Goal: Task Accomplishment & Management: Use online tool/utility

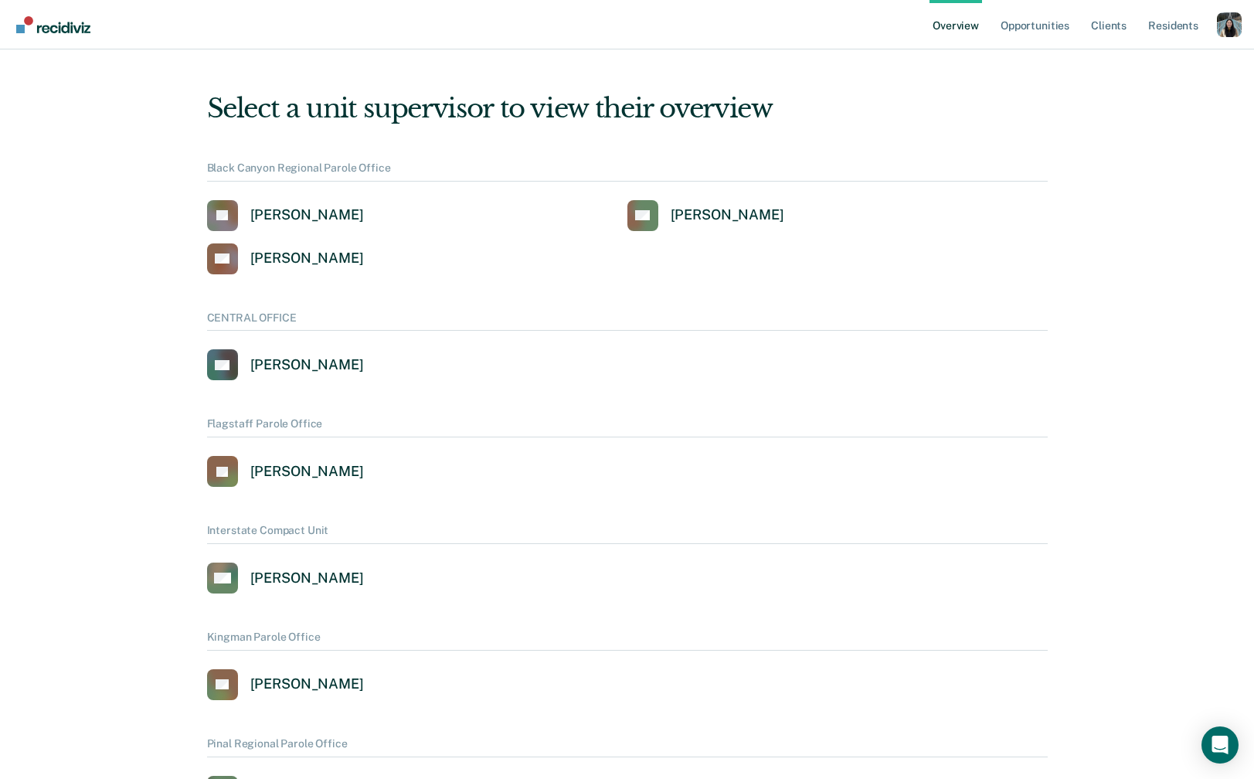
click at [1226, 17] on div "Profile dropdown button" at bounding box center [1229, 24] width 25 height 25
click at [1231, 31] on div "Profile dropdown button" at bounding box center [1229, 24] width 25 height 25
click at [1126, 65] on link "Profile" at bounding box center [1167, 62] width 124 height 13
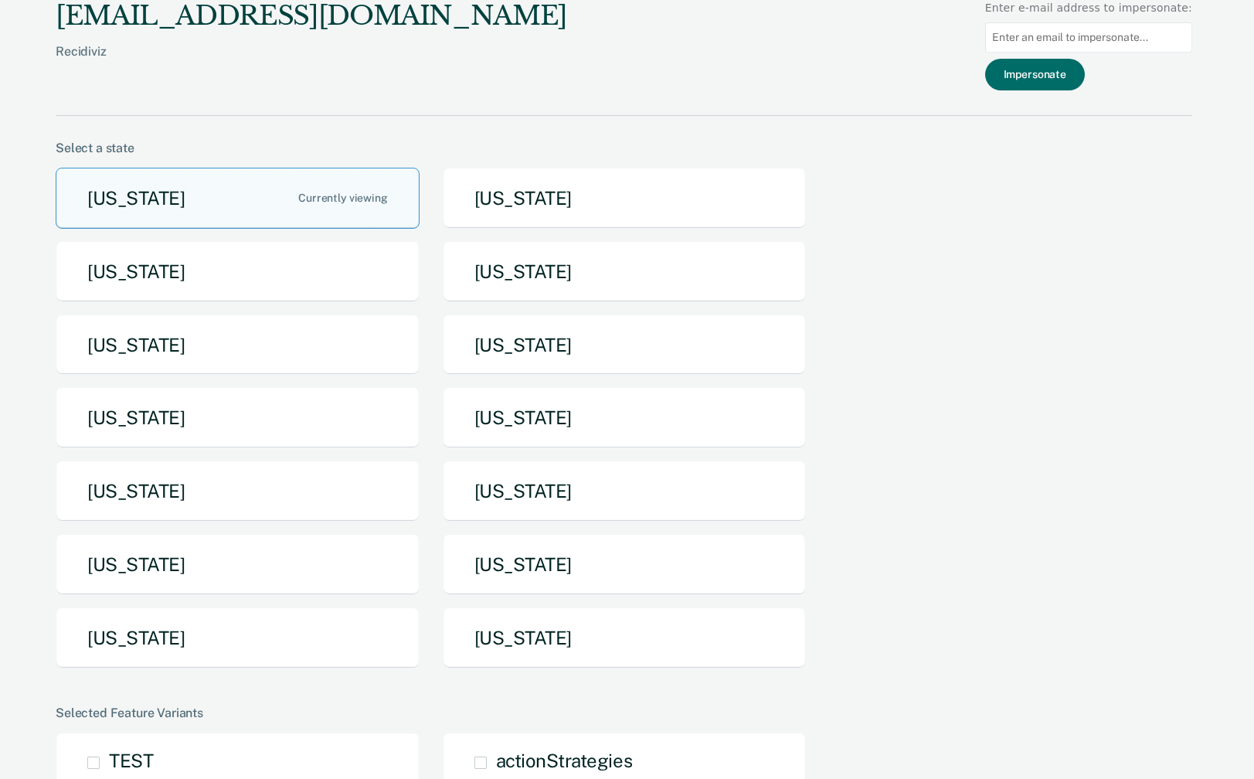
click at [1041, 32] on input at bounding box center [1088, 37] width 207 height 30
paste input "[EMAIL_ADDRESS][PERSON_NAME][DOMAIN_NAME]"
type input "[EMAIL_ADDRESS][PERSON_NAME][DOMAIN_NAME]"
click at [1055, 69] on button "Impersonate" at bounding box center [1035, 75] width 100 height 32
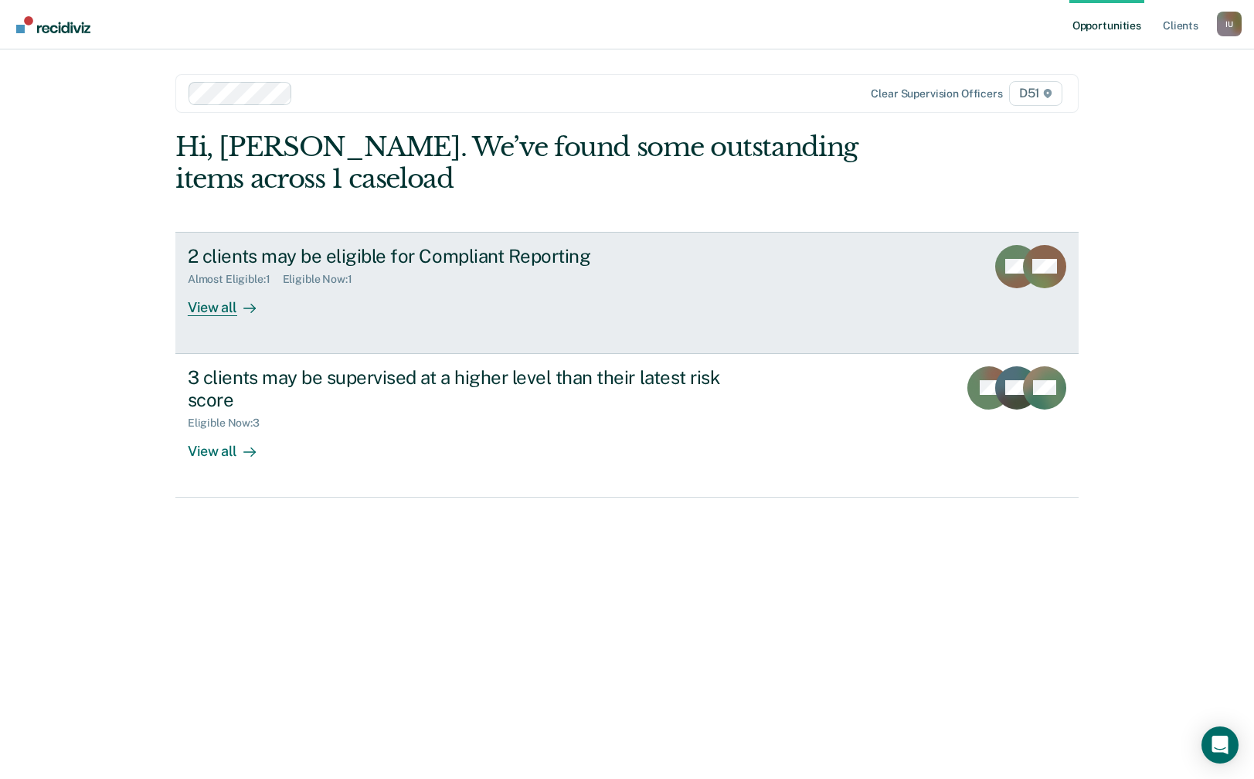
click at [407, 325] on link "2 clients may be eligible for Compliant Reporting Almost Eligible : 1 Eligible …" at bounding box center [626, 293] width 903 height 122
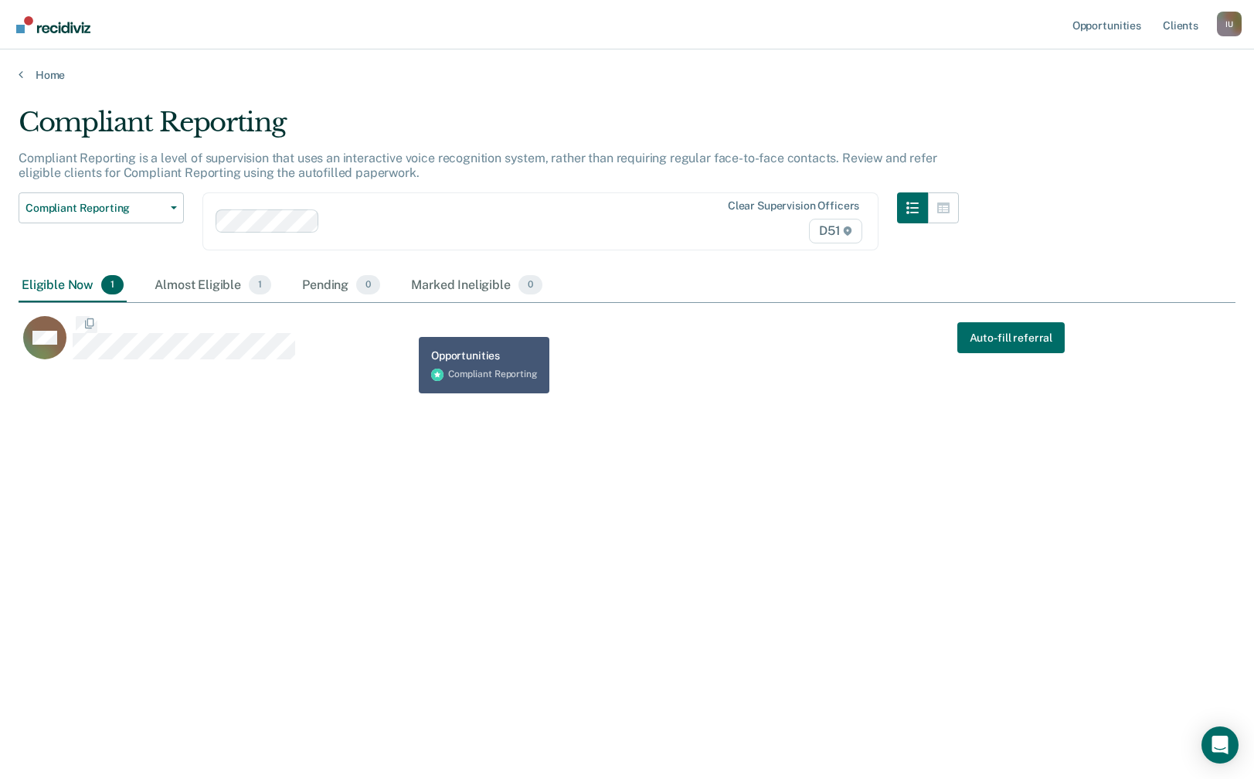
scroll to position [556, 1217]
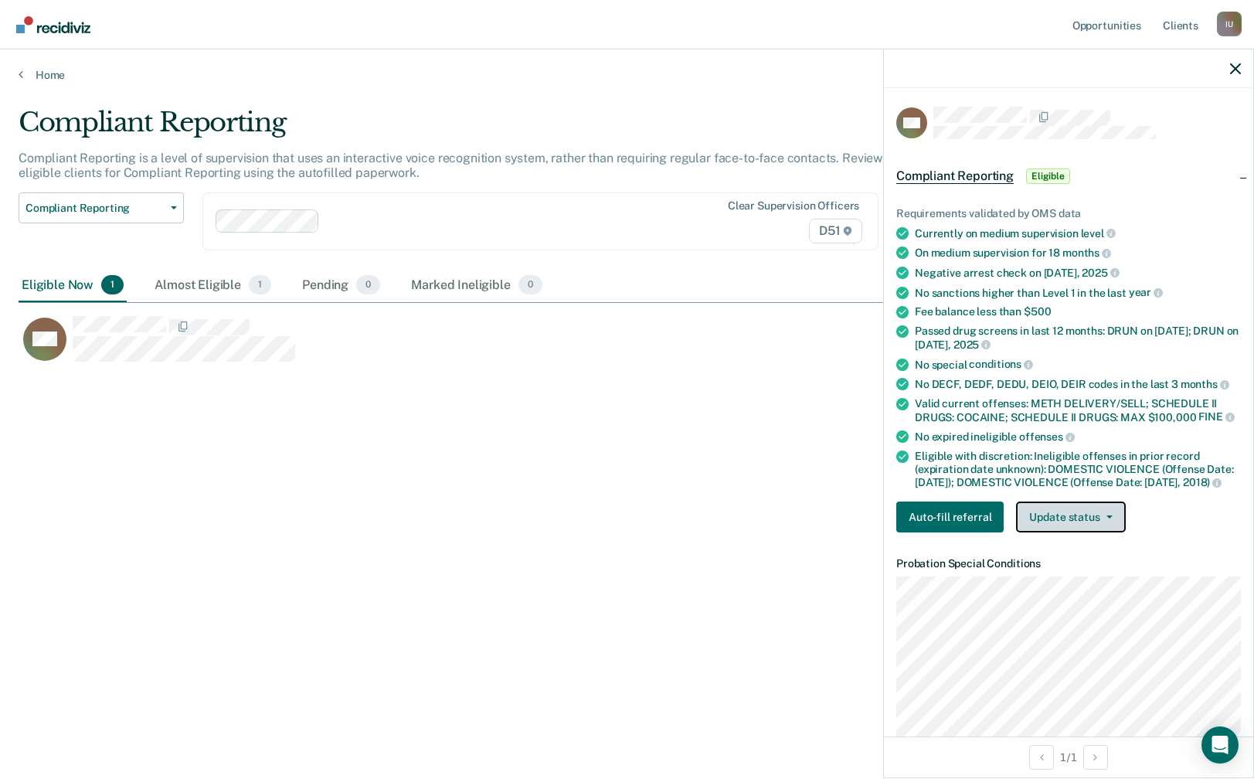
click at [1042, 521] on button "Update status" at bounding box center [1070, 516] width 109 height 31
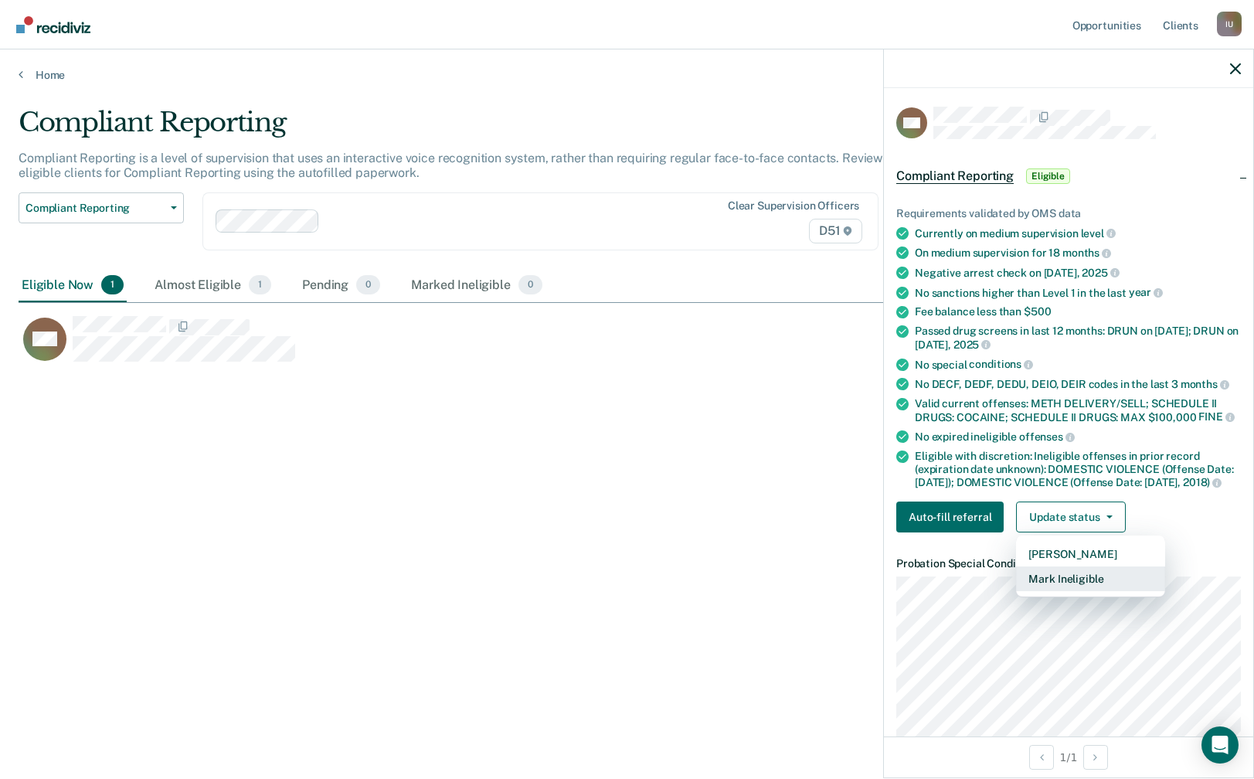
click at [1049, 579] on button "Mark Ineligible" at bounding box center [1090, 578] width 149 height 25
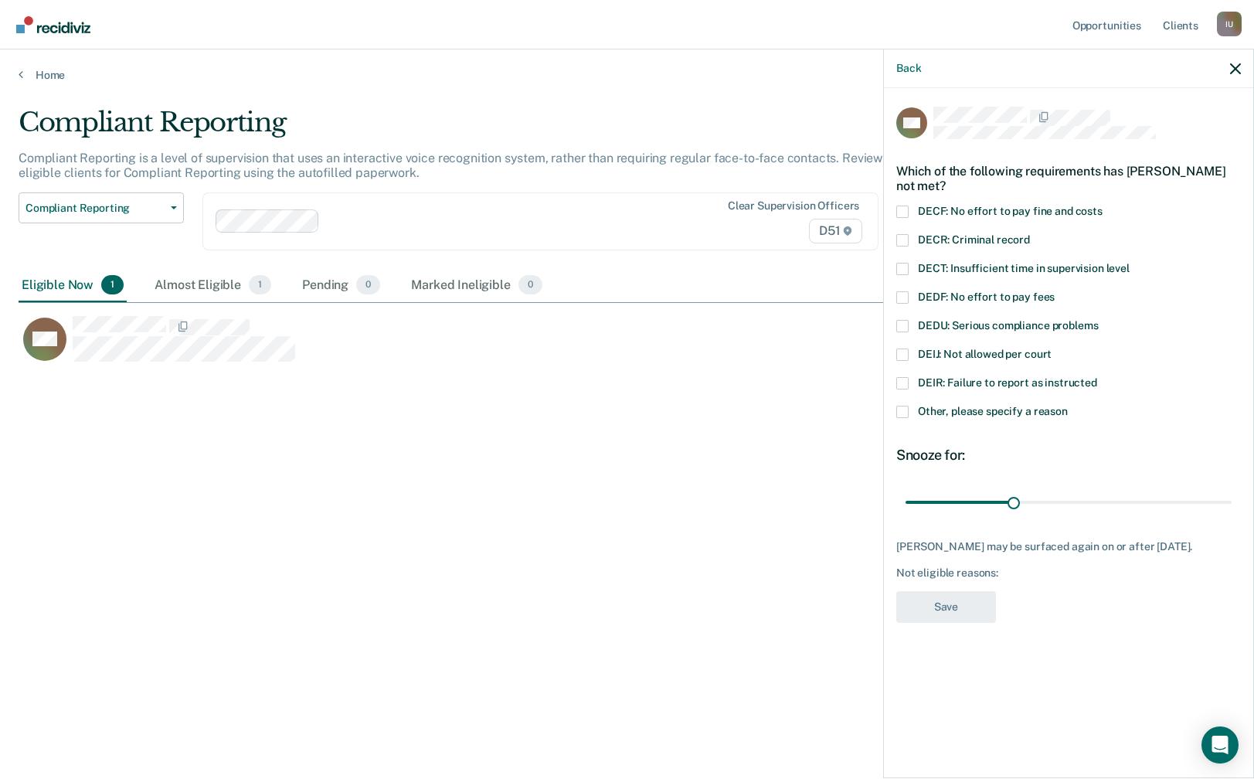
click at [25, 61] on div "Home" at bounding box center [627, 65] width 1254 height 32
click at [34, 72] on link "Home" at bounding box center [627, 75] width 1217 height 14
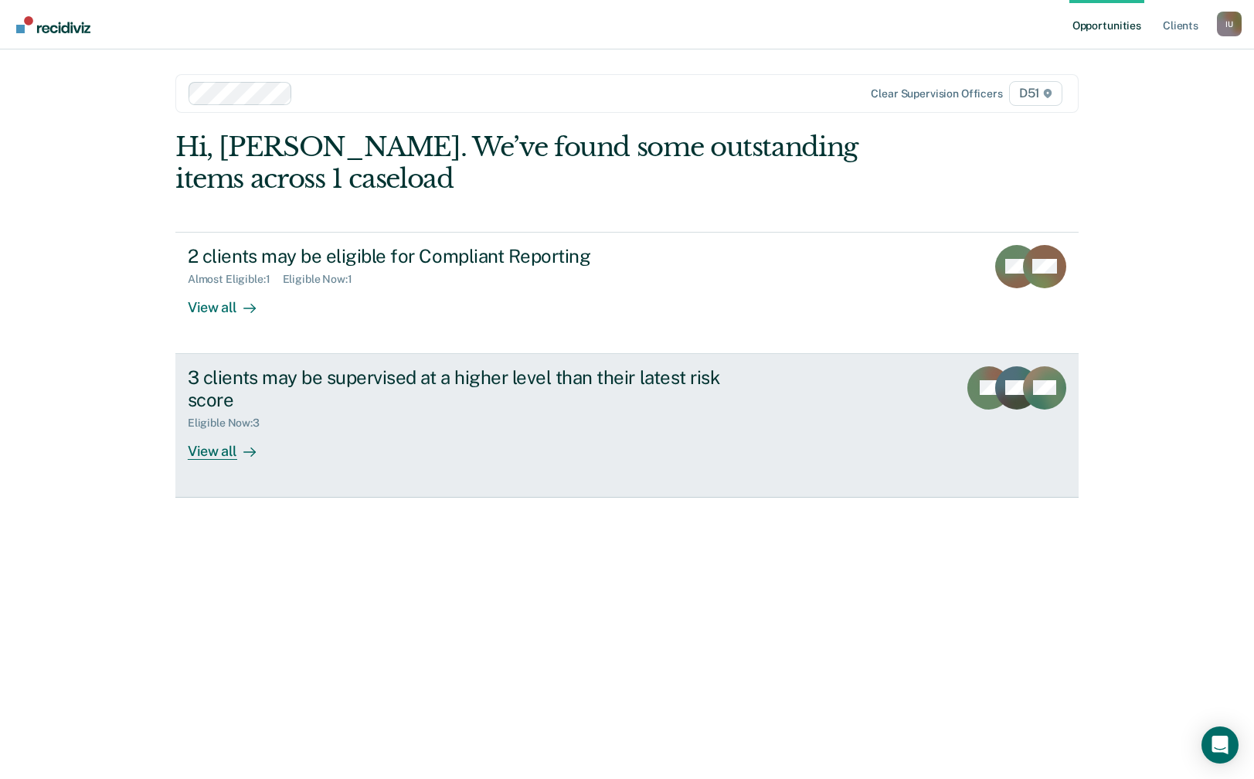
click at [338, 445] on div "3 clients may be supervised at a higher level than their latest risk score Elig…" at bounding box center [477, 412] width 579 height 93
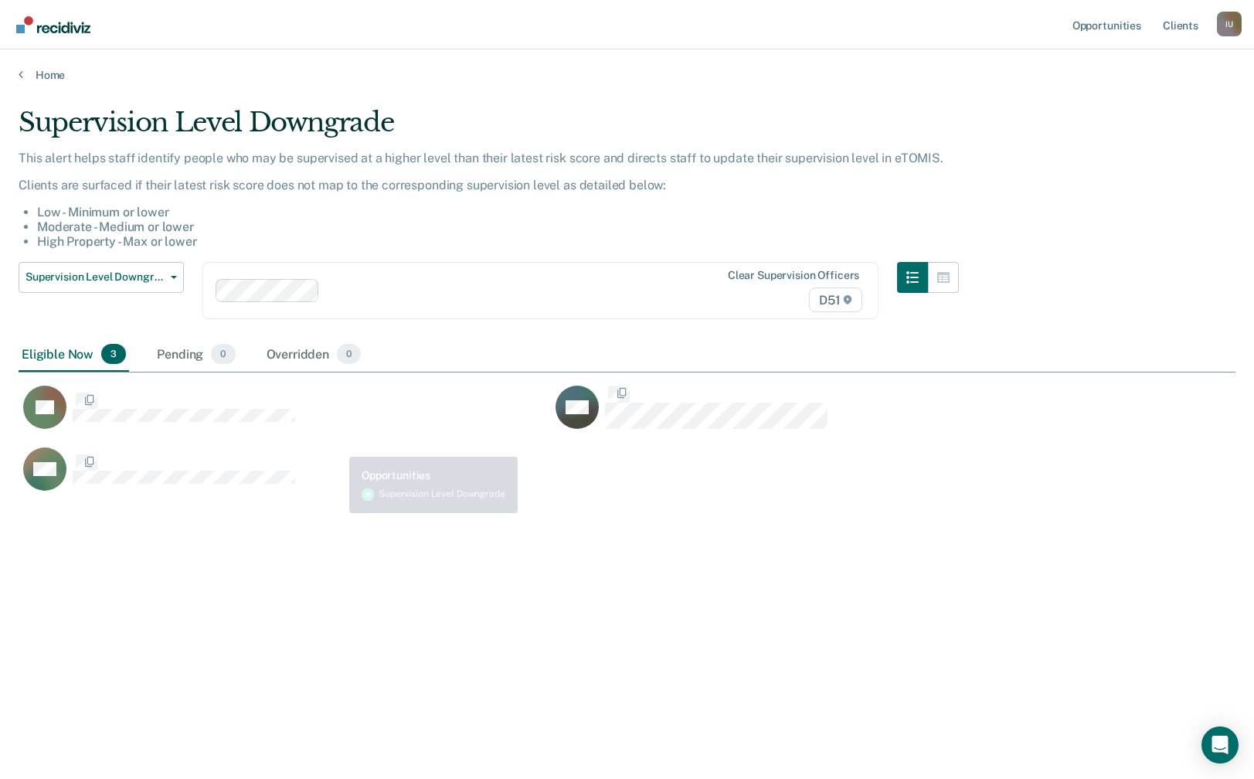
scroll to position [556, 1217]
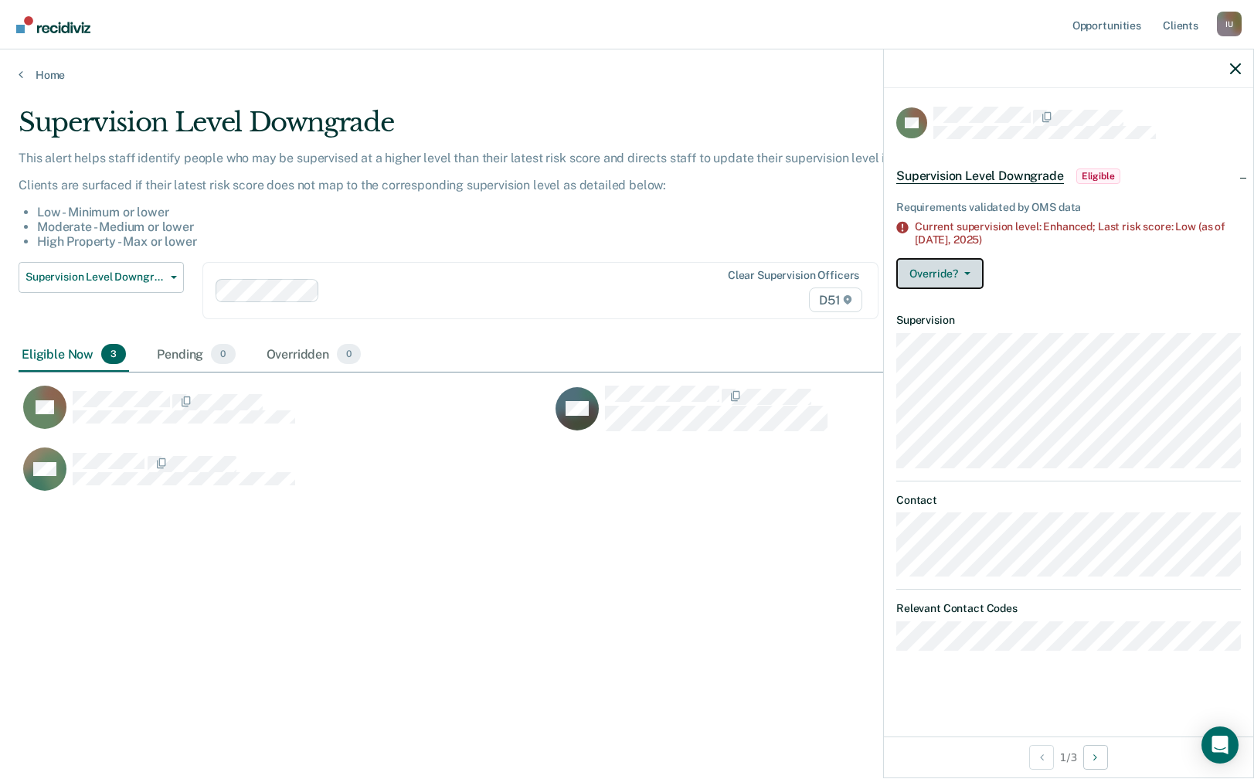
click at [959, 268] on button "Override?" at bounding box center [939, 273] width 87 height 31
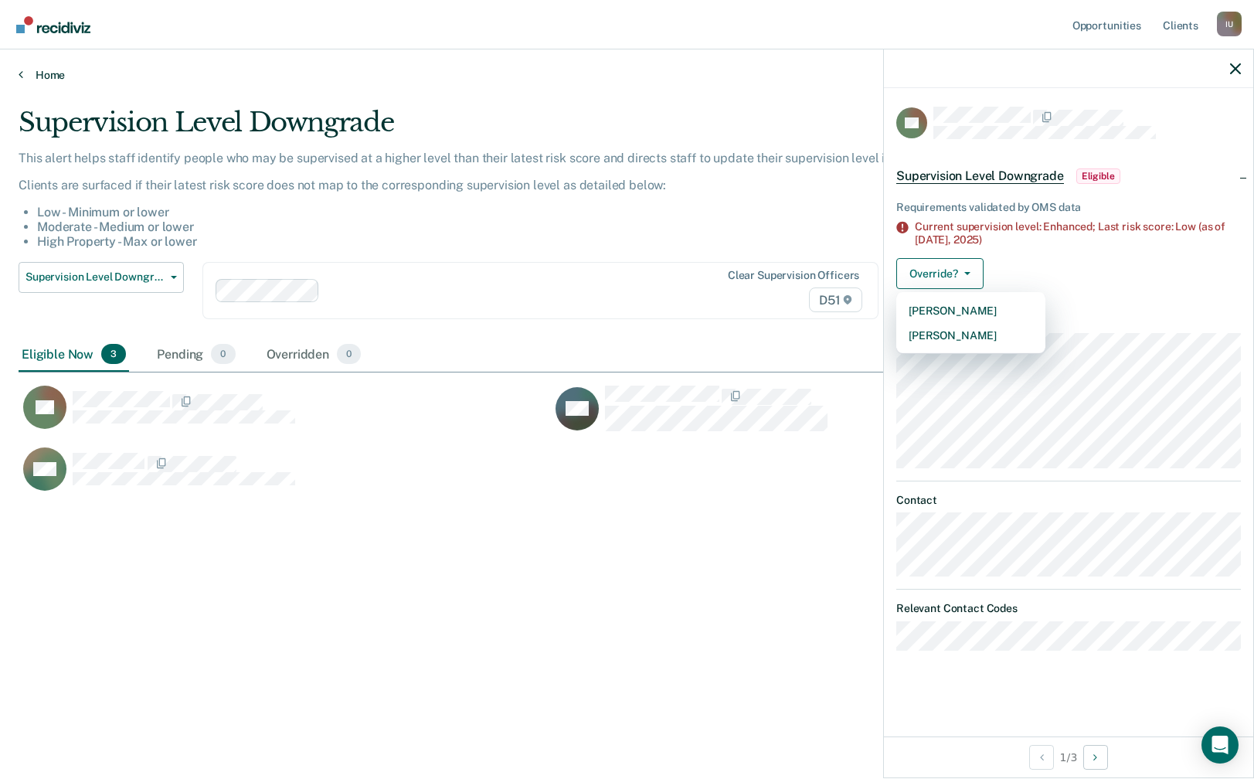
click at [55, 70] on link "Home" at bounding box center [627, 75] width 1217 height 14
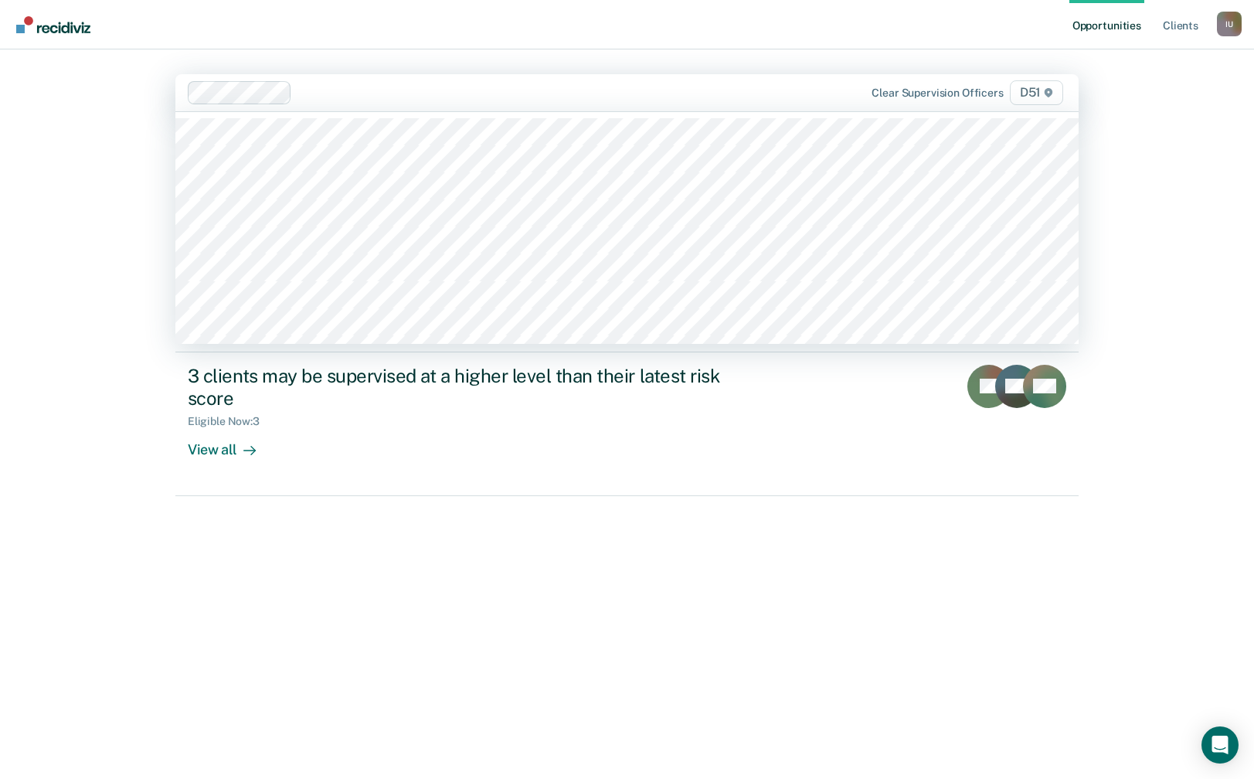
click at [362, 87] on div at bounding box center [549, 92] width 503 height 18
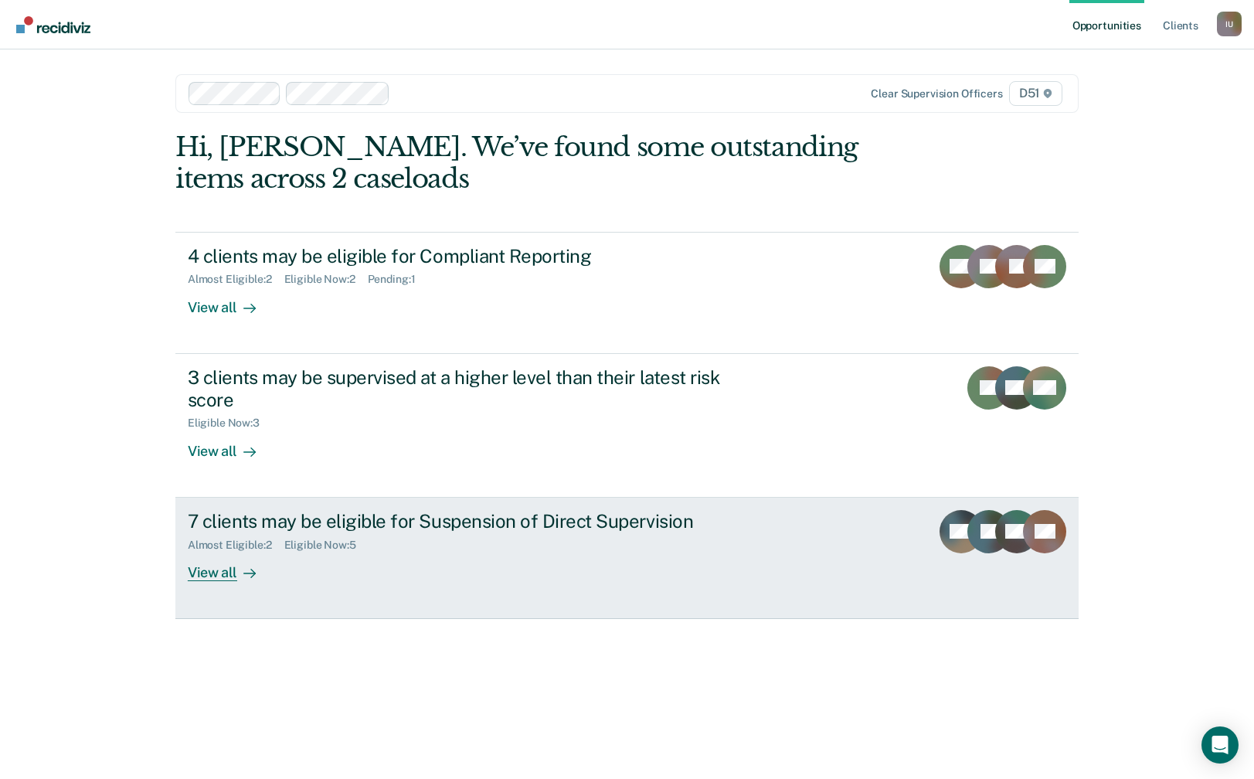
click at [333, 548] on div "Eligible Now : 5" at bounding box center [326, 544] width 84 height 13
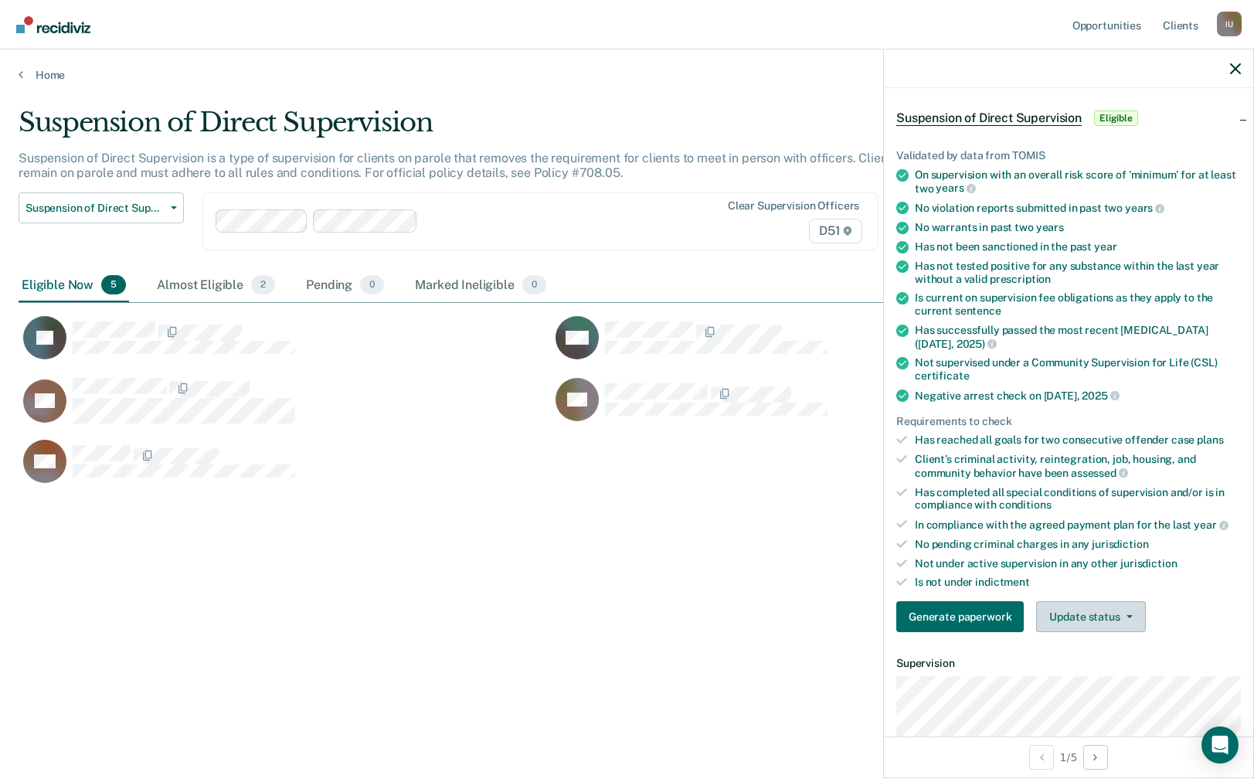
scroll to position [70, 0]
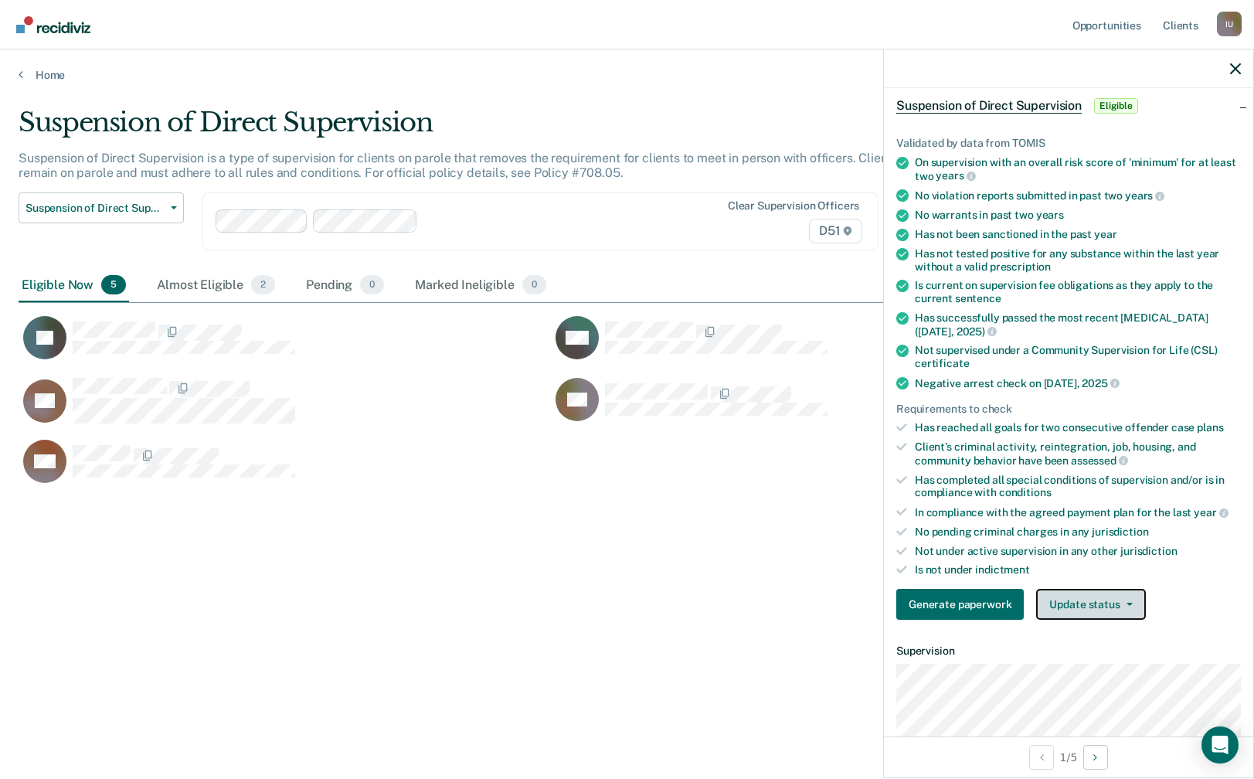
click at [1090, 592] on button "Update status" at bounding box center [1090, 604] width 109 height 31
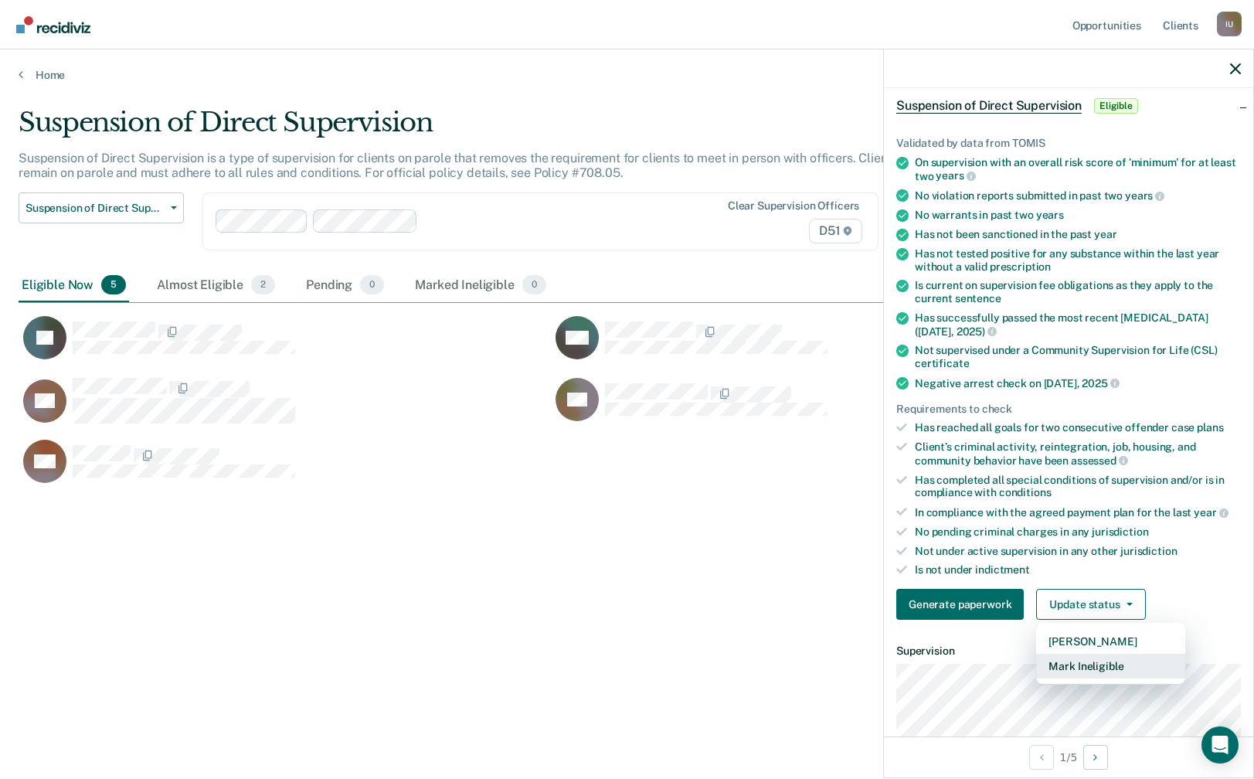
click at [1097, 668] on button "Mark Ineligible" at bounding box center [1110, 666] width 149 height 25
